Goal: Navigation & Orientation: Find specific page/section

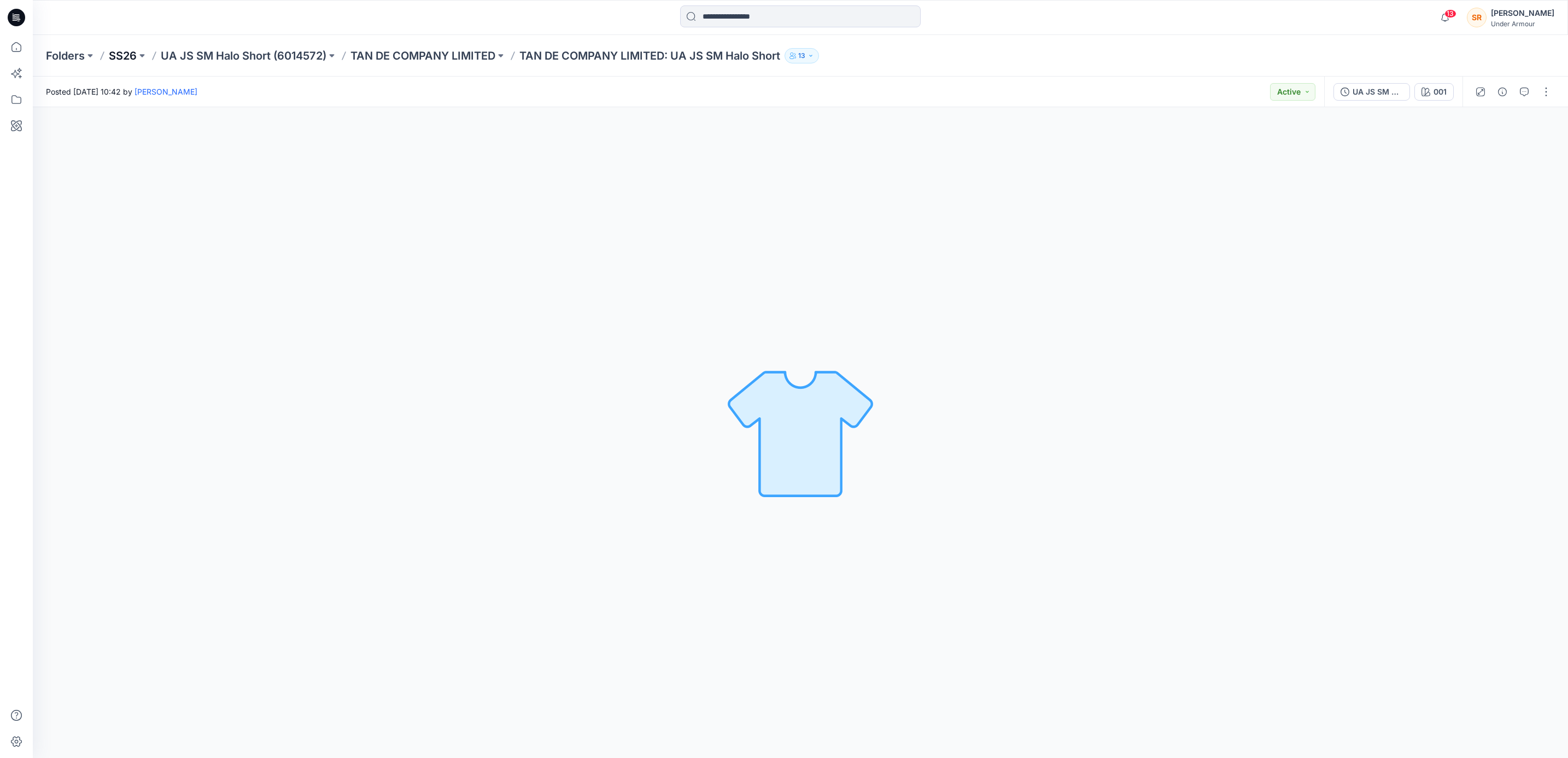
click at [113, 54] on p "SS26" at bounding box center [122, 55] width 28 height 16
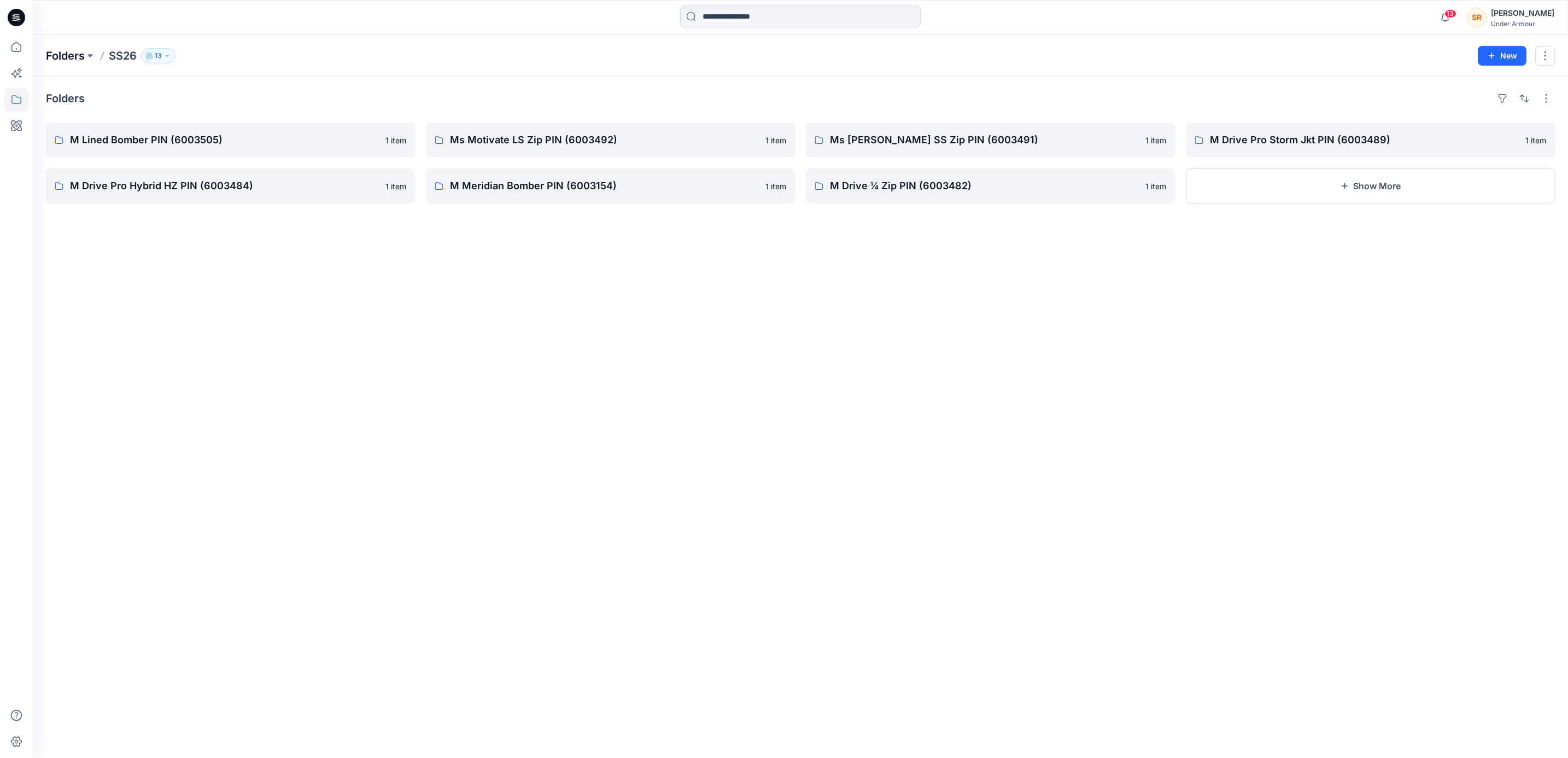
click at [71, 54] on p "Folders" at bounding box center [66, 55] width 39 height 16
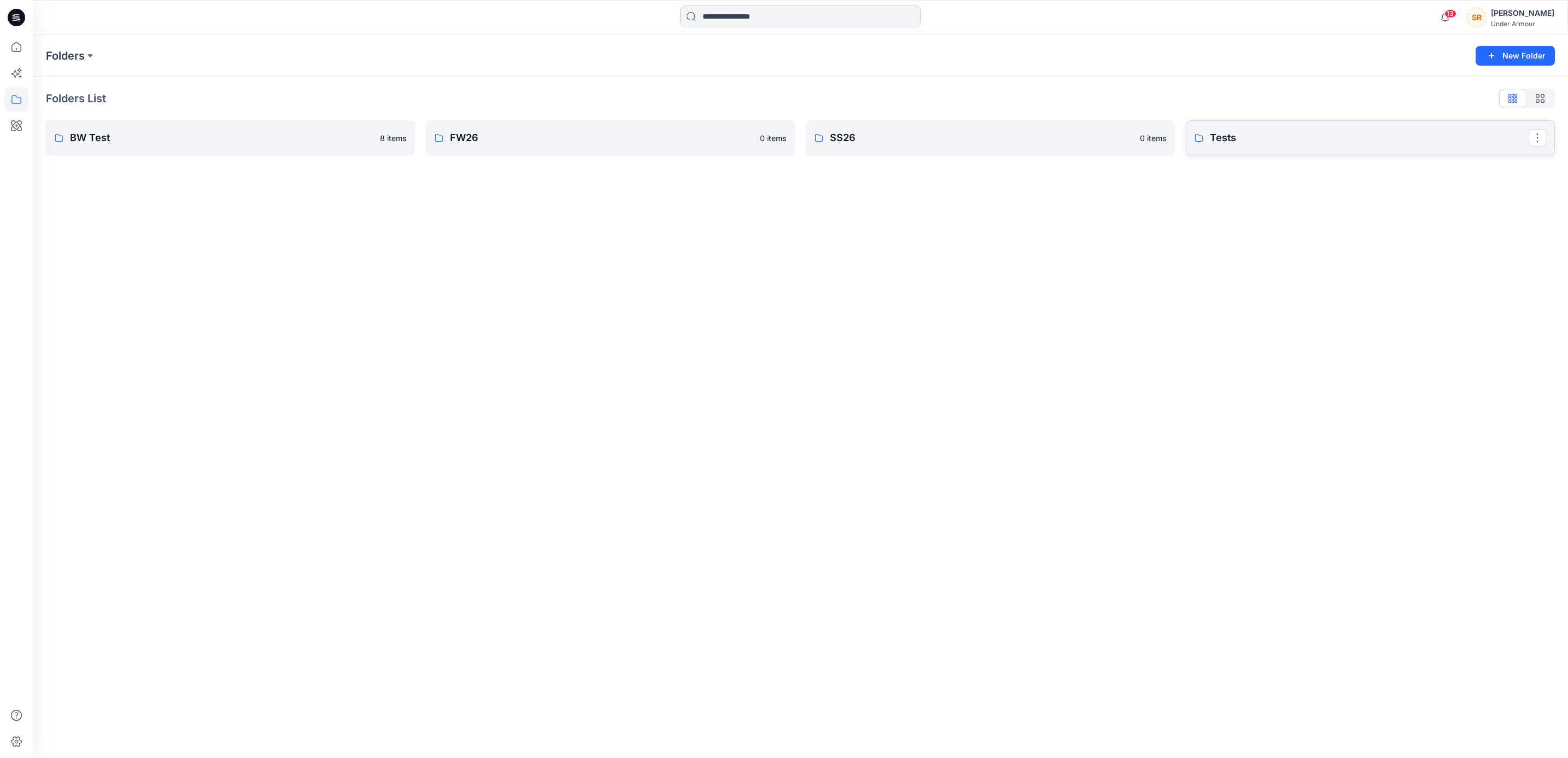
click at [1275, 125] on link "Tests" at bounding box center [1370, 137] width 369 height 35
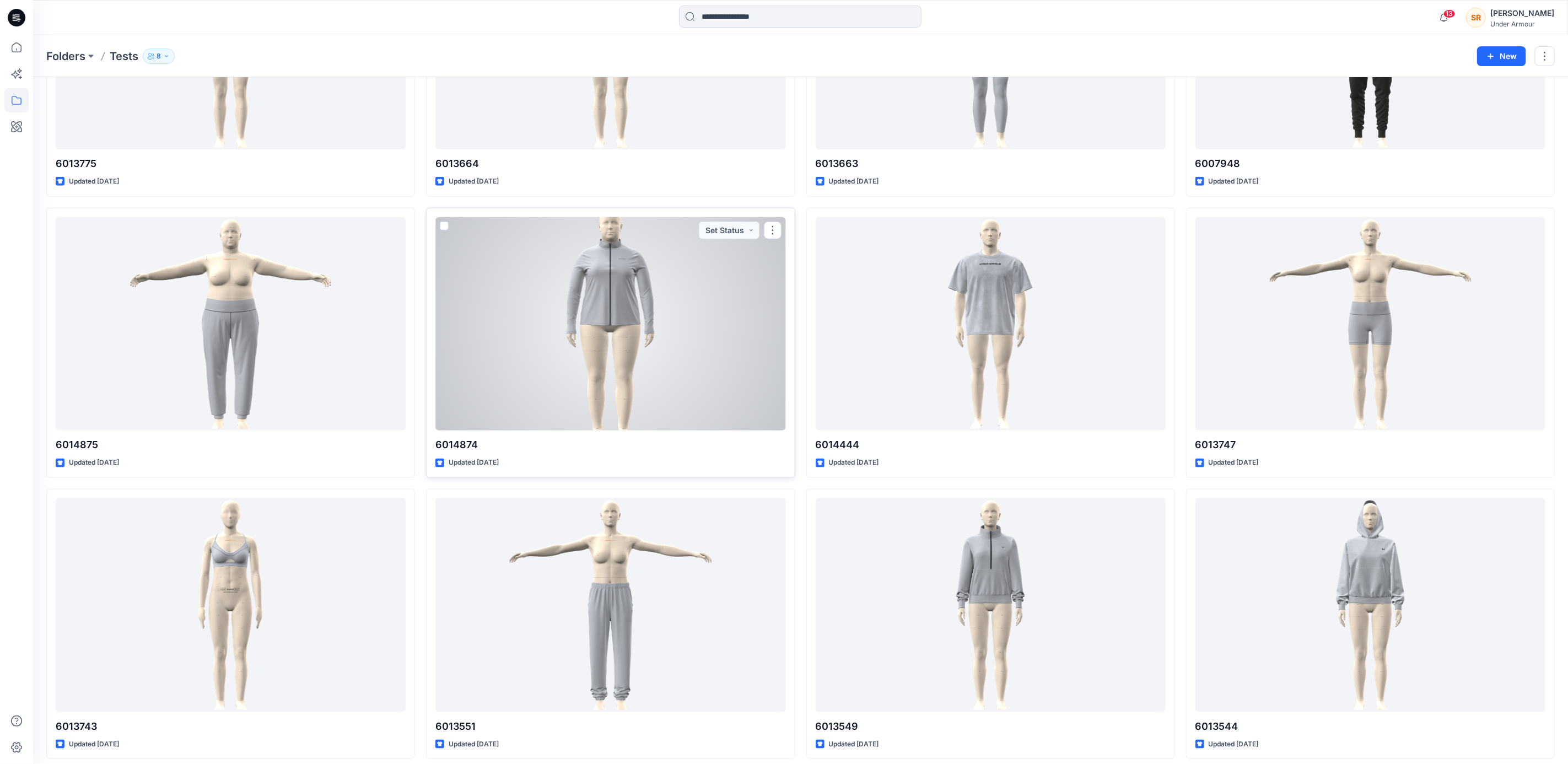
scroll to position [677, 0]
